Goal: Obtain resource: Obtain resource

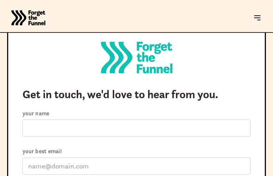
type input "nuVCSPAsPyaRQm"
type input "[EMAIL_ADDRESS][DOMAIN_NAME]"
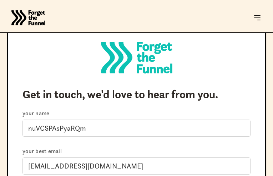
select select "Other"
